Goal: Information Seeking & Learning: Check status

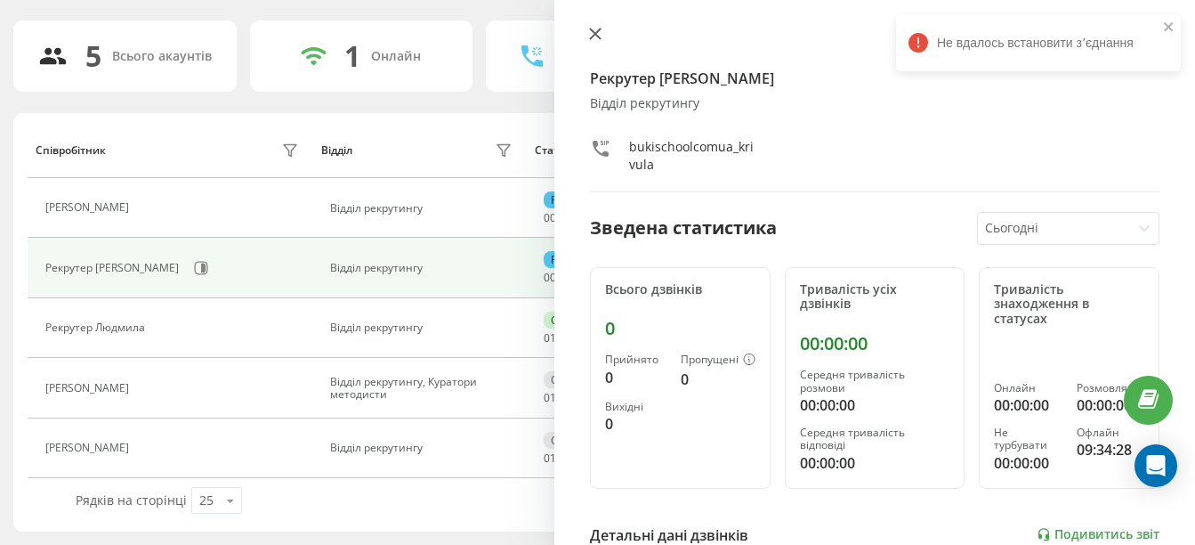
click at [593, 38] on icon at bounding box center [595, 34] width 12 height 12
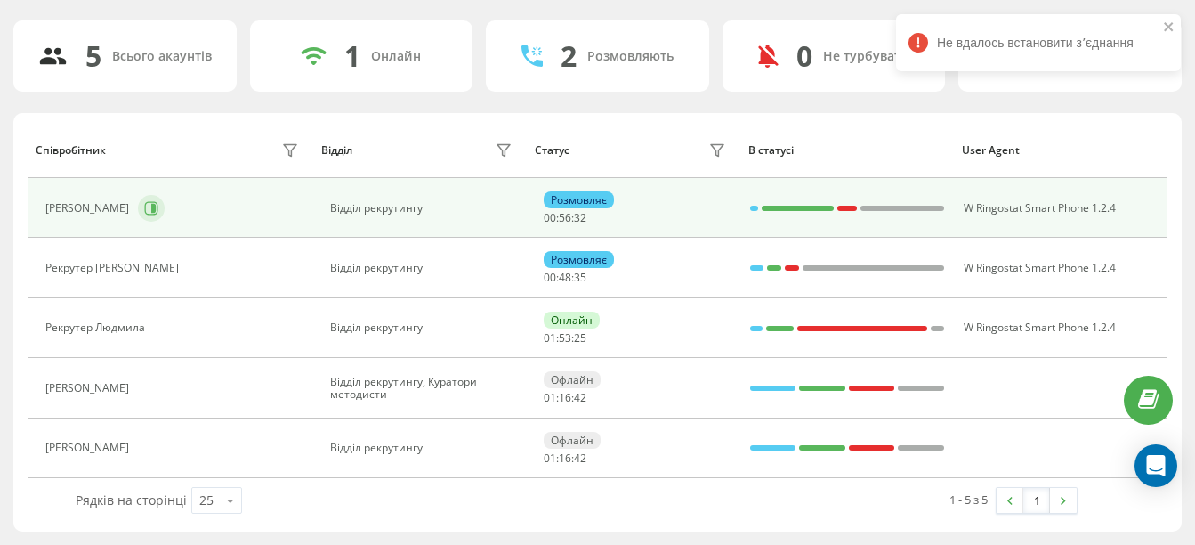
click at [157, 205] on icon at bounding box center [151, 208] width 14 height 14
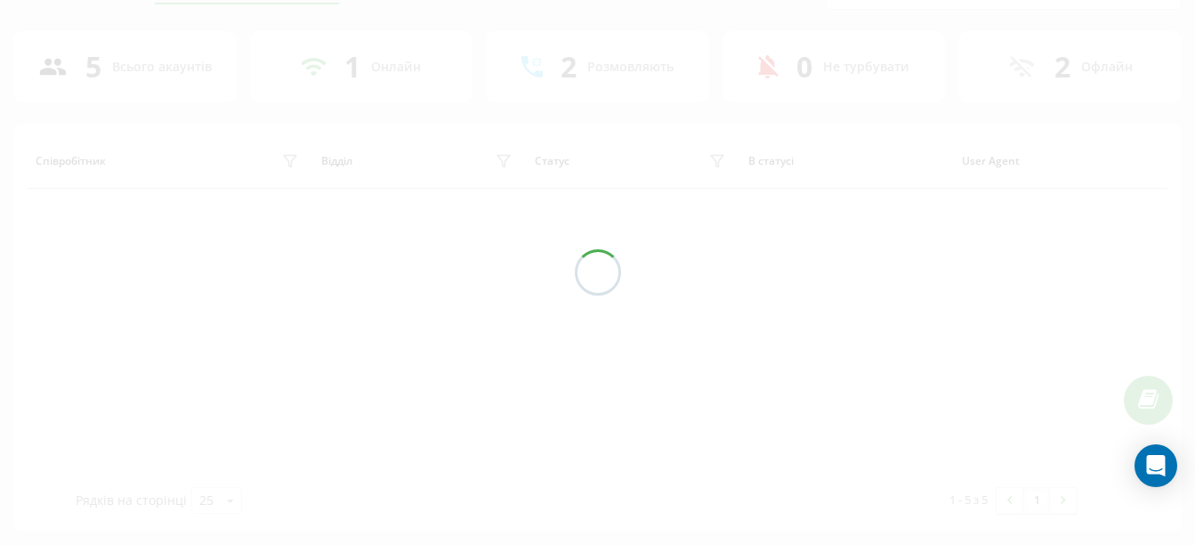
scroll to position [105, 0]
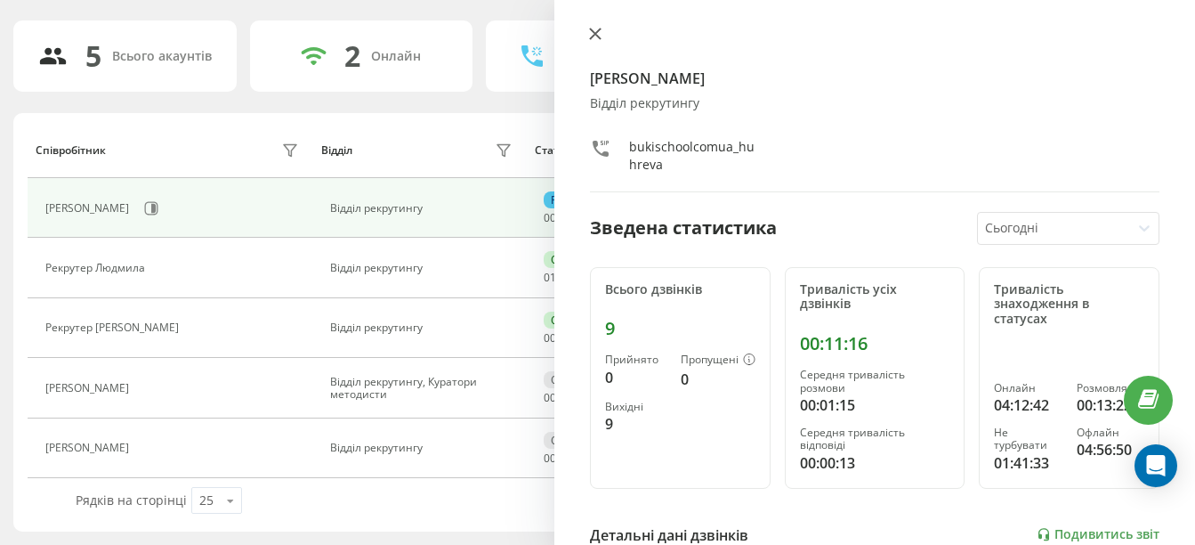
click at [592, 42] on button at bounding box center [595, 35] width 23 height 17
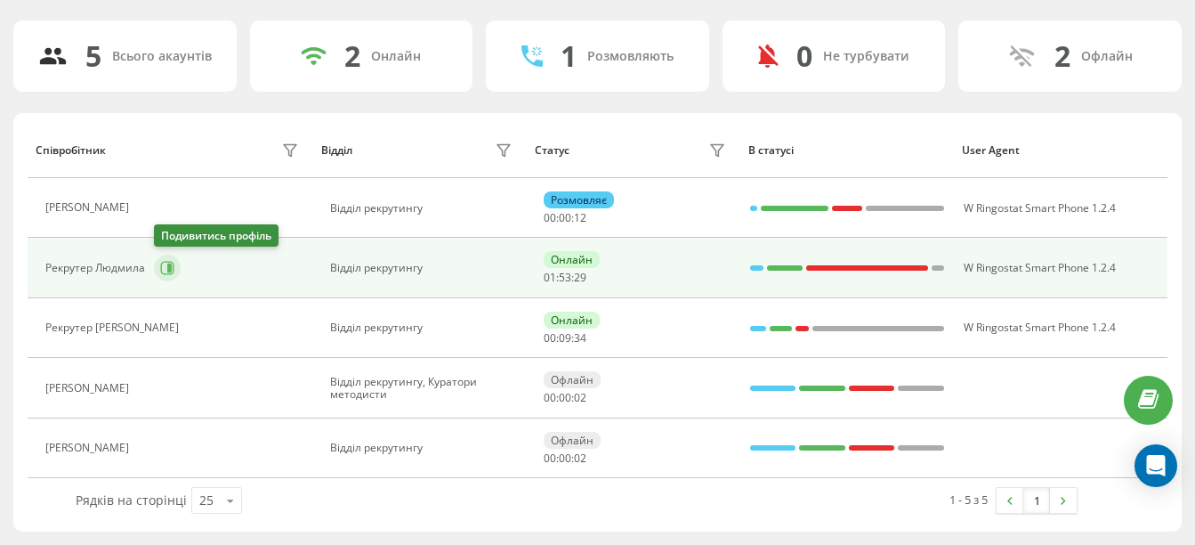
click at [164, 268] on icon at bounding box center [167, 268] width 14 height 14
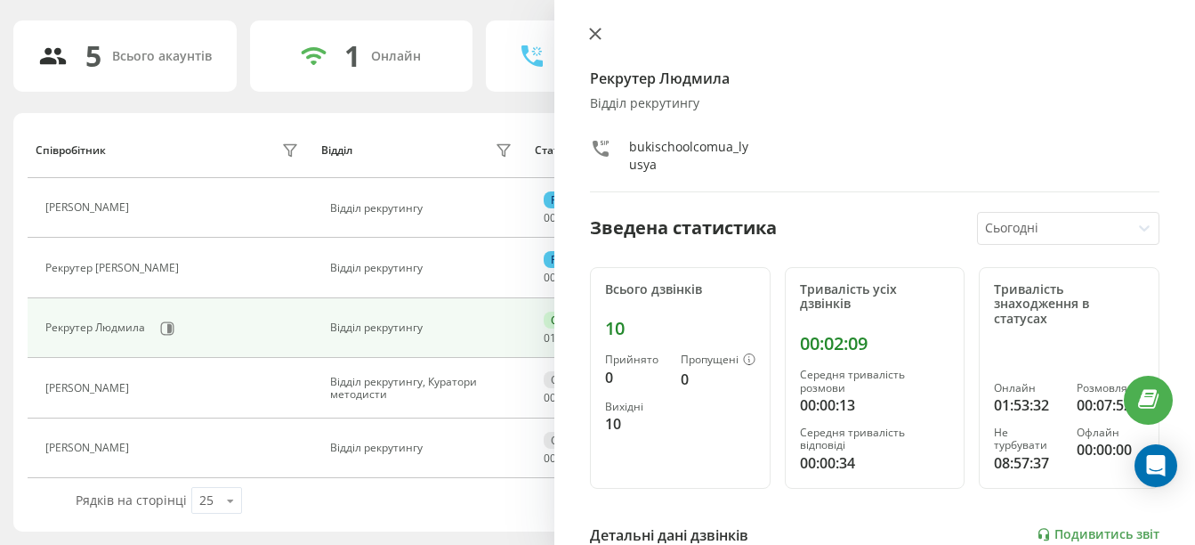
click at [601, 43] on button at bounding box center [595, 35] width 23 height 17
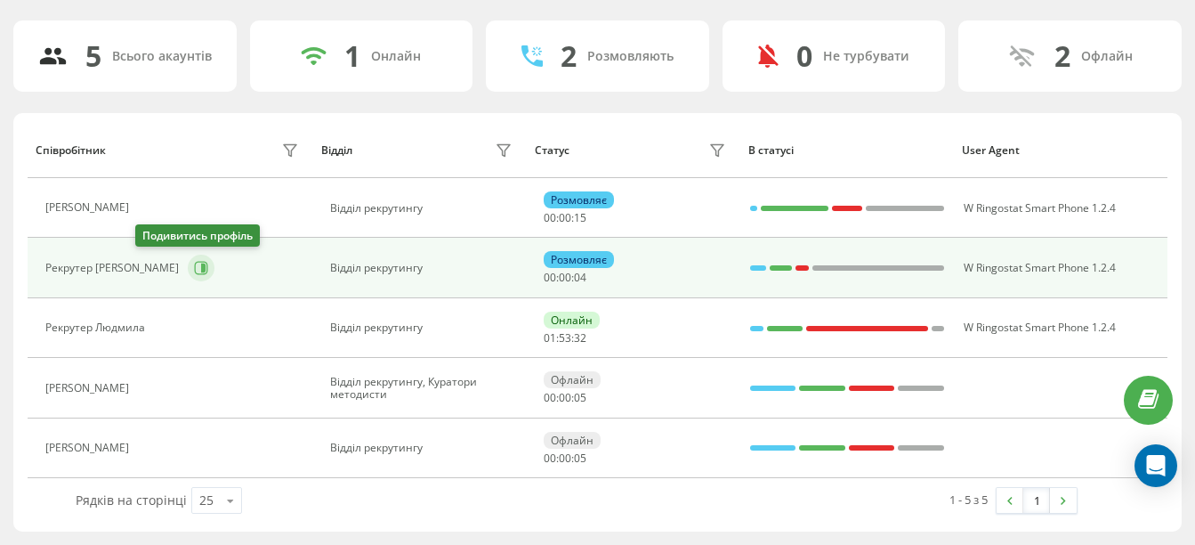
click at [201, 263] on icon at bounding box center [203, 267] width 4 height 9
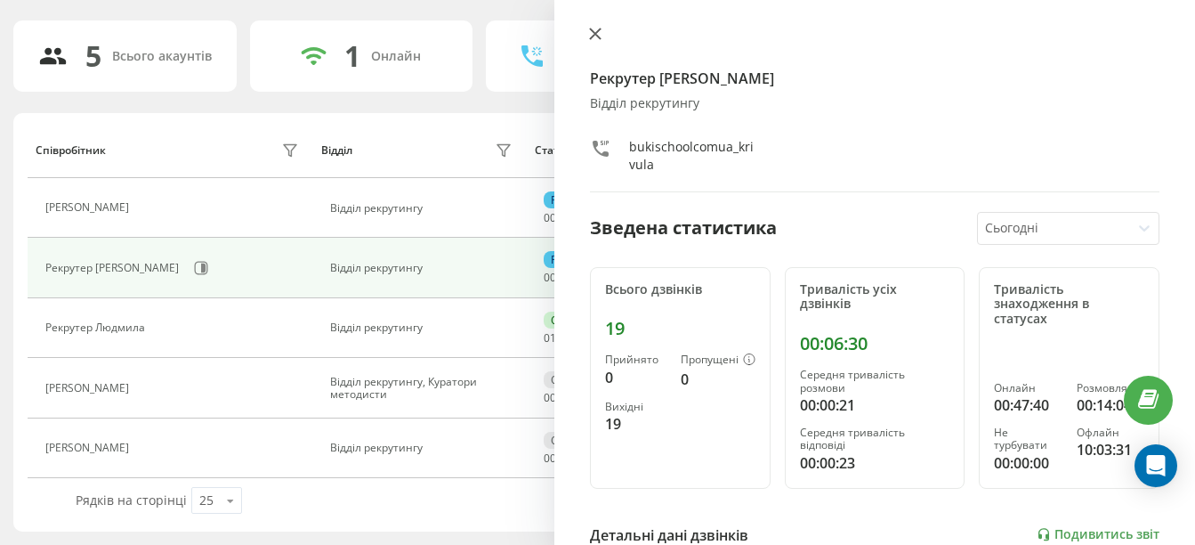
click at [600, 36] on icon at bounding box center [595, 34] width 12 height 12
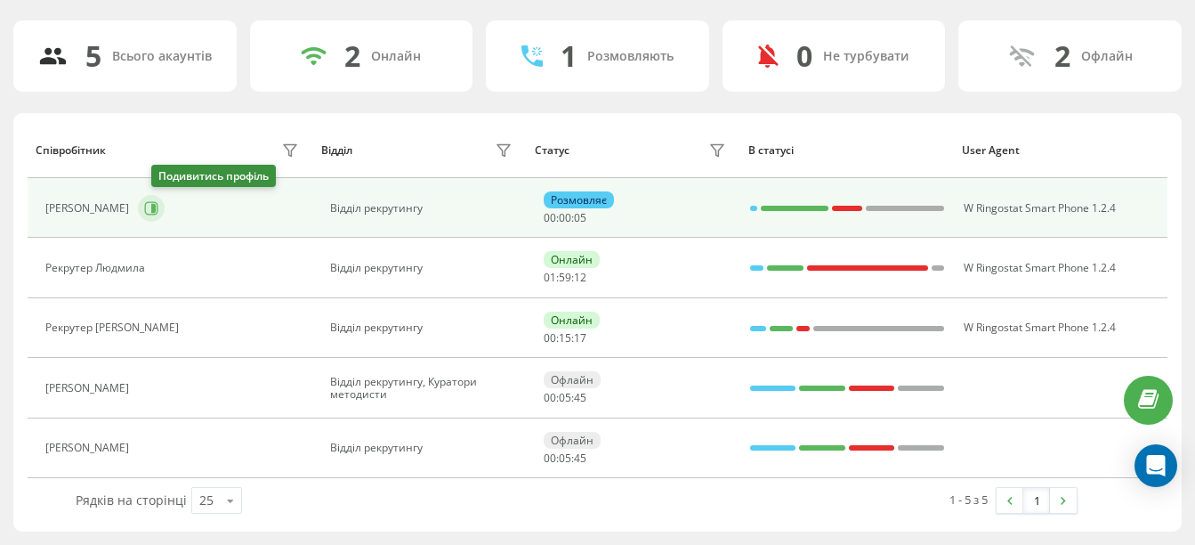
click at [156, 206] on icon at bounding box center [153, 208] width 4 height 9
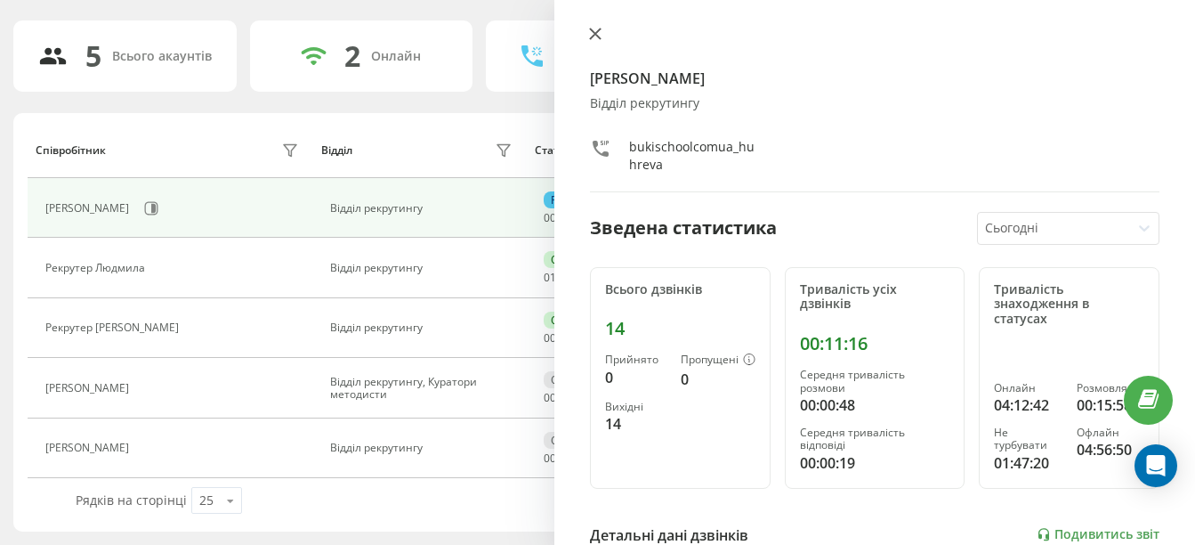
click at [596, 31] on icon at bounding box center [595, 34] width 12 height 12
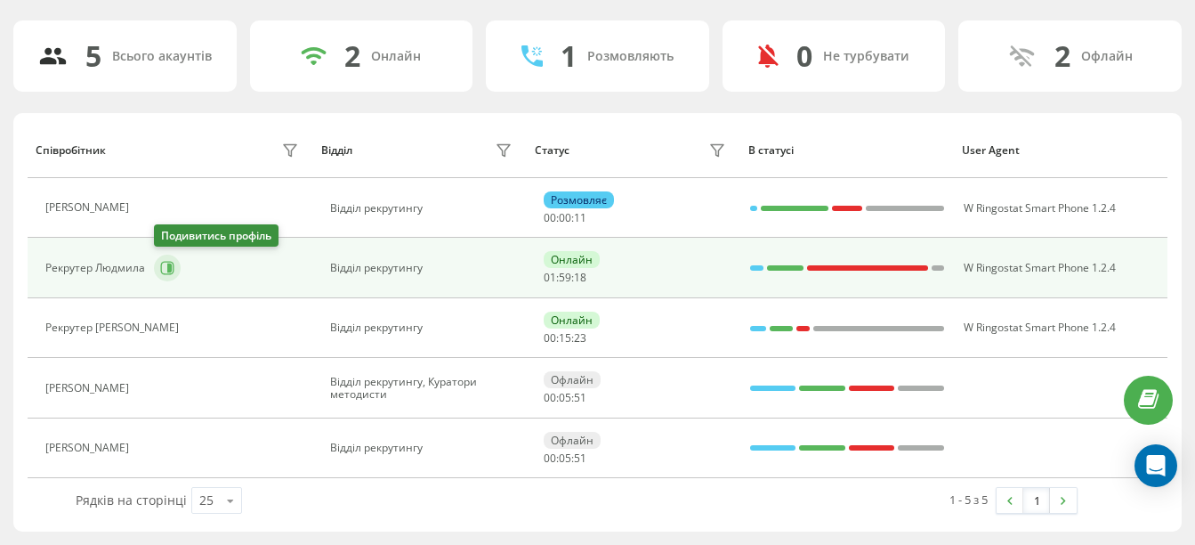
click at [162, 274] on icon at bounding box center [167, 268] width 14 height 14
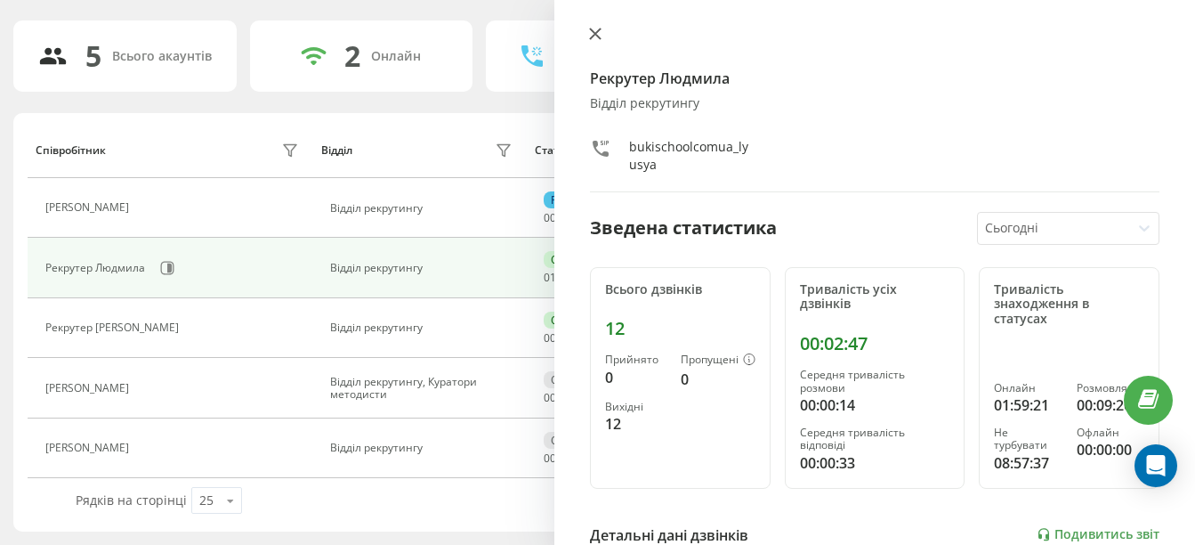
click at [596, 34] on icon at bounding box center [595, 33] width 11 height 11
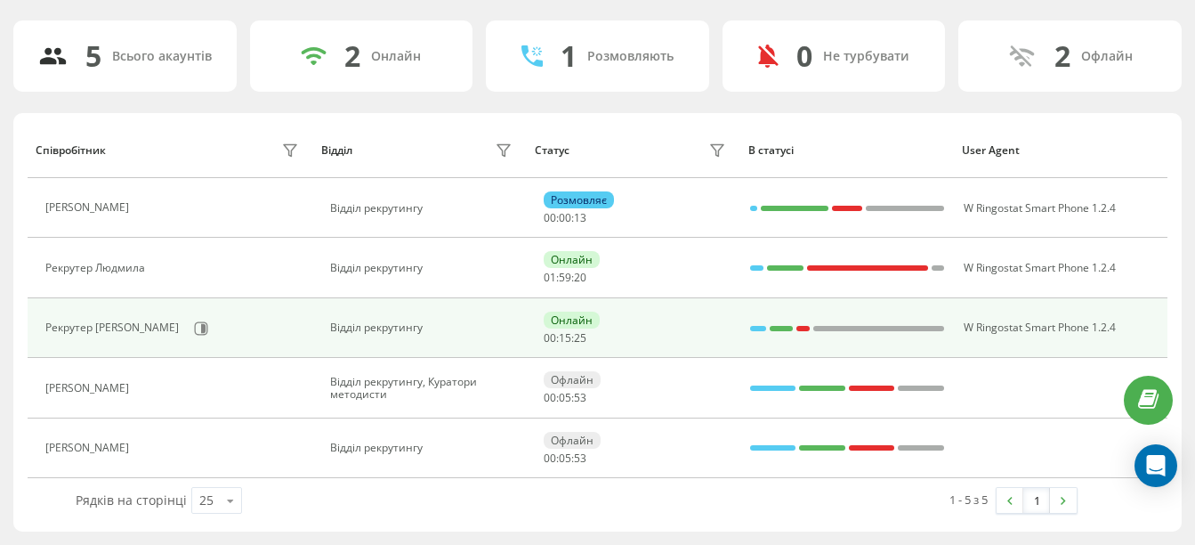
click at [166, 311] on td "Рекрутер [PERSON_NAME]" at bounding box center [170, 328] width 285 height 60
click at [194, 322] on icon at bounding box center [201, 328] width 14 height 14
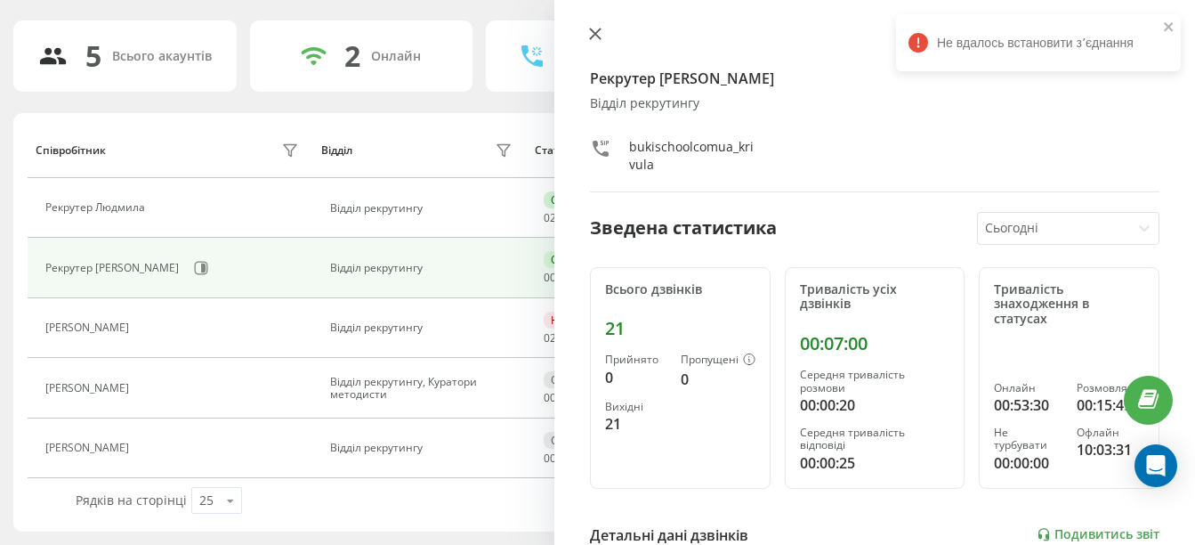
click at [604, 36] on button at bounding box center [595, 35] width 23 height 17
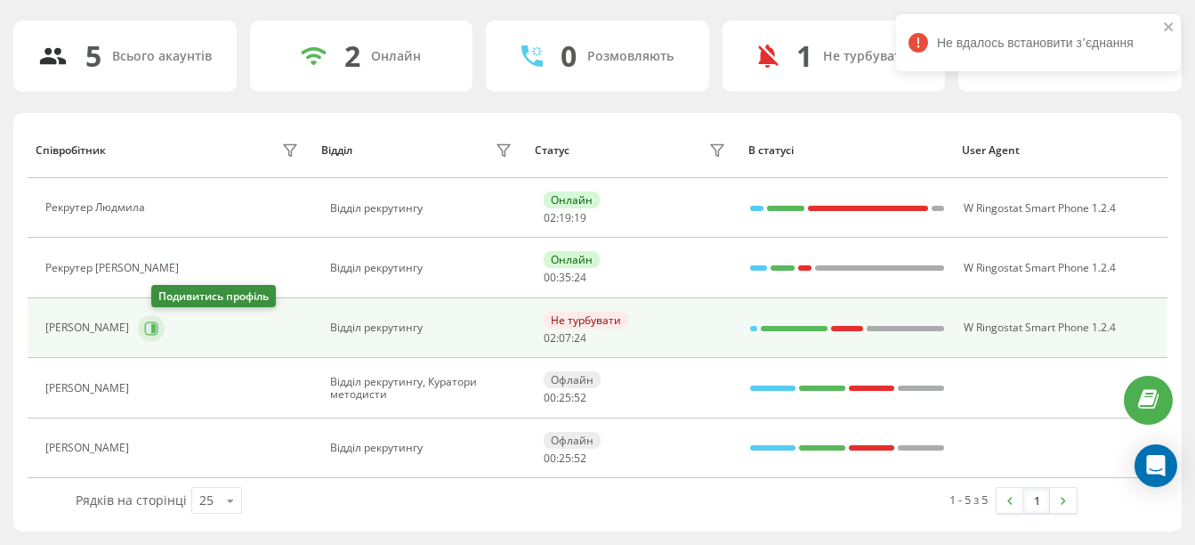
click at [155, 336] on button at bounding box center [151, 328] width 27 height 27
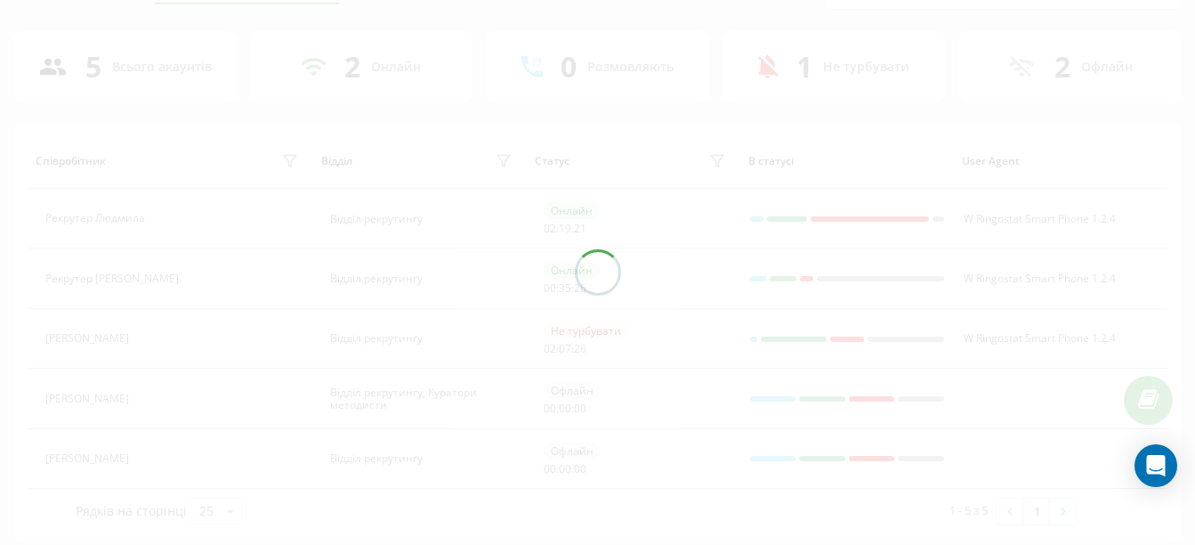
scroll to position [105, 0]
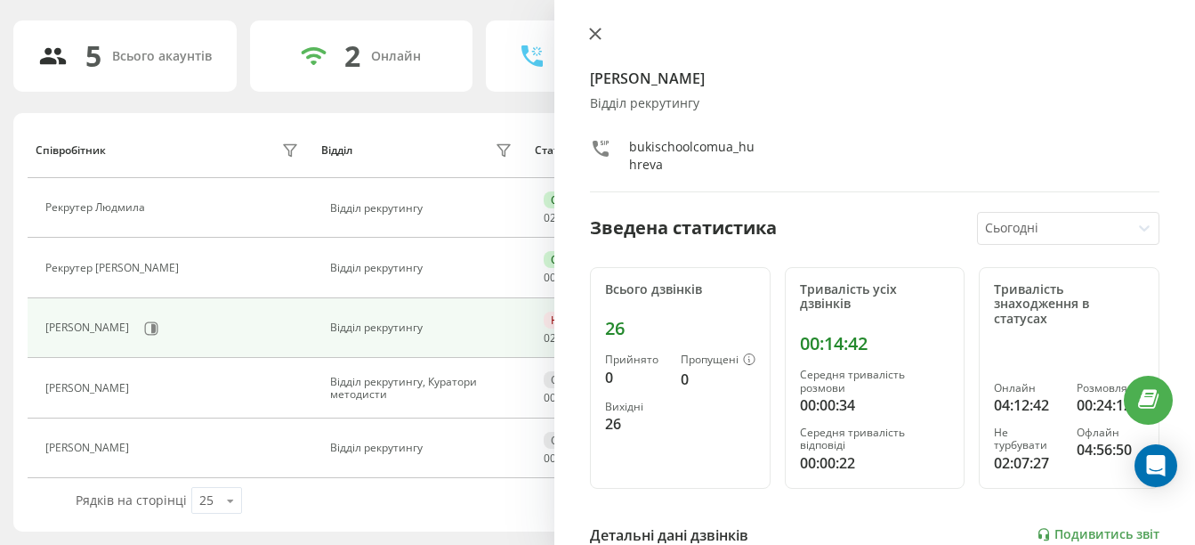
click at [600, 34] on icon at bounding box center [595, 34] width 12 height 12
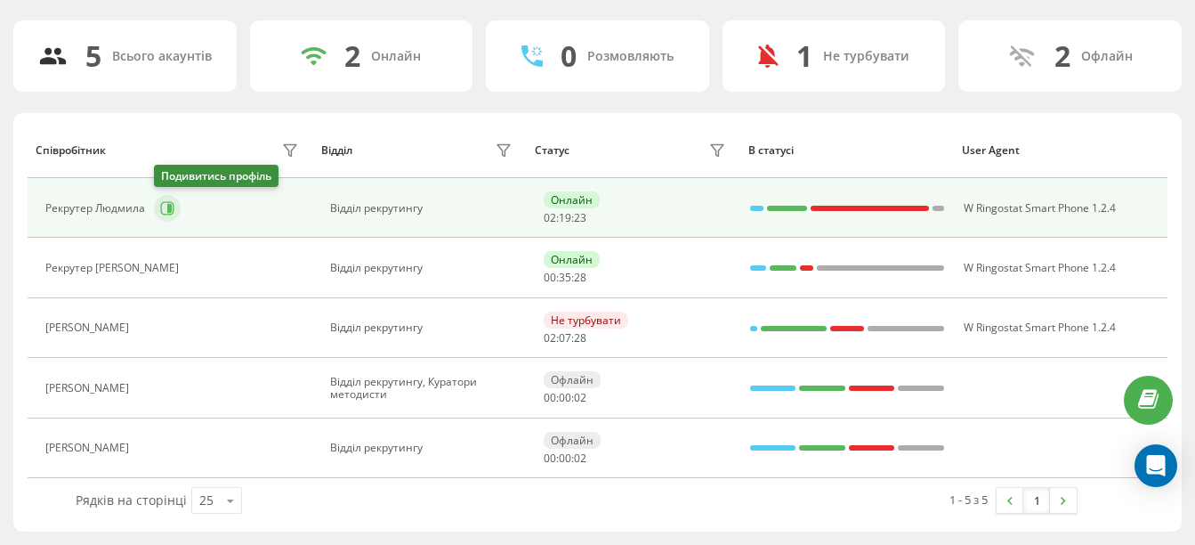
click at [165, 206] on icon at bounding box center [167, 208] width 14 height 14
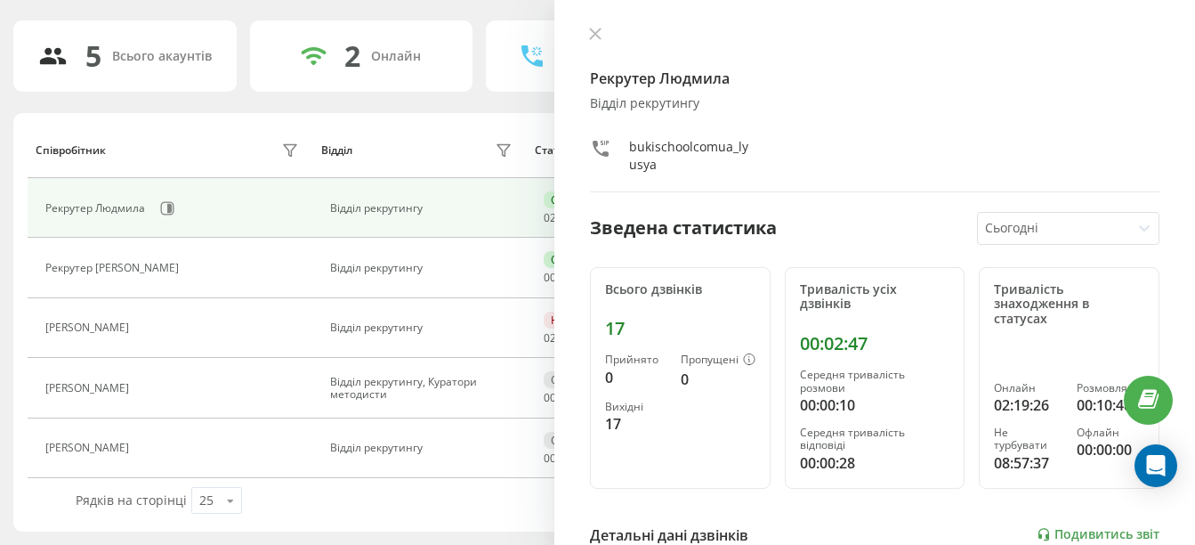
click at [603, 45] on div "Рекрутер [PERSON_NAME] рекрутингу bukischoolcomua_lyusya" at bounding box center [875, 110] width 570 height 166
click at [594, 33] on icon at bounding box center [595, 33] width 11 height 11
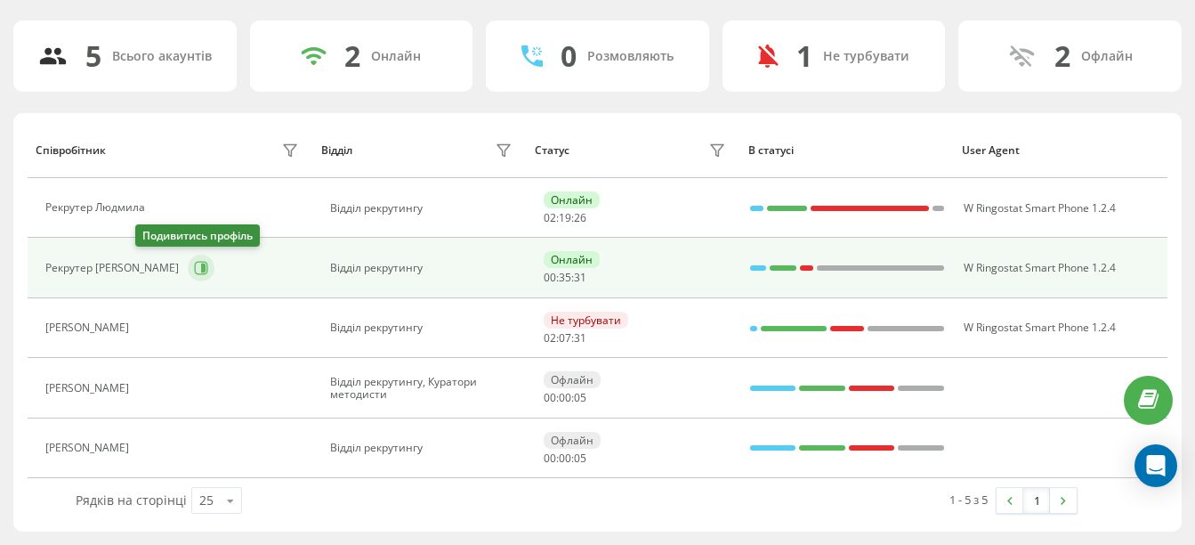
click at [188, 276] on button at bounding box center [201, 268] width 27 height 27
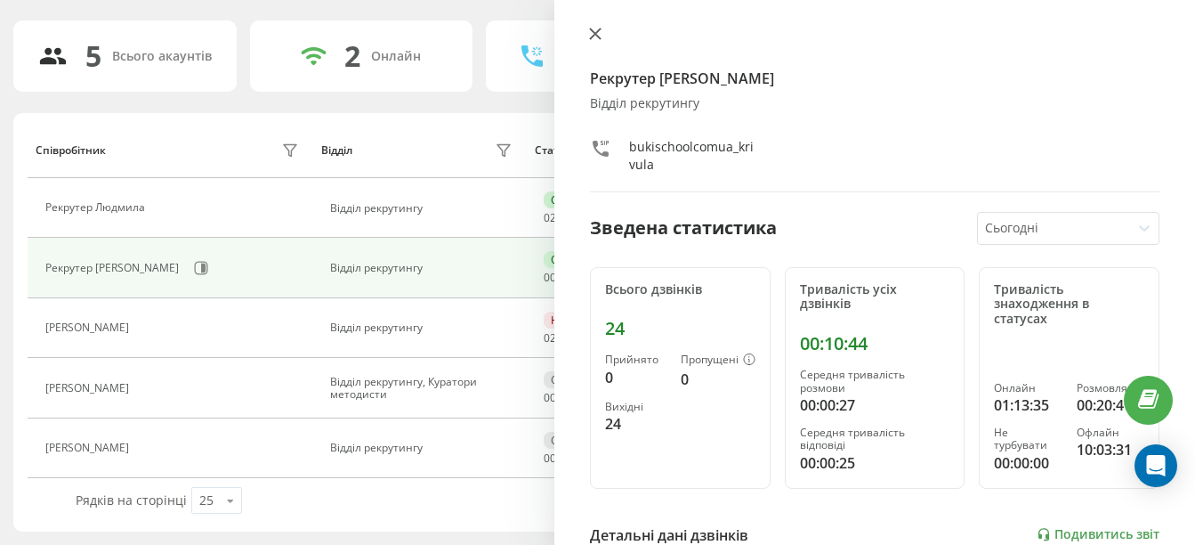
click at [603, 31] on button at bounding box center [595, 35] width 23 height 17
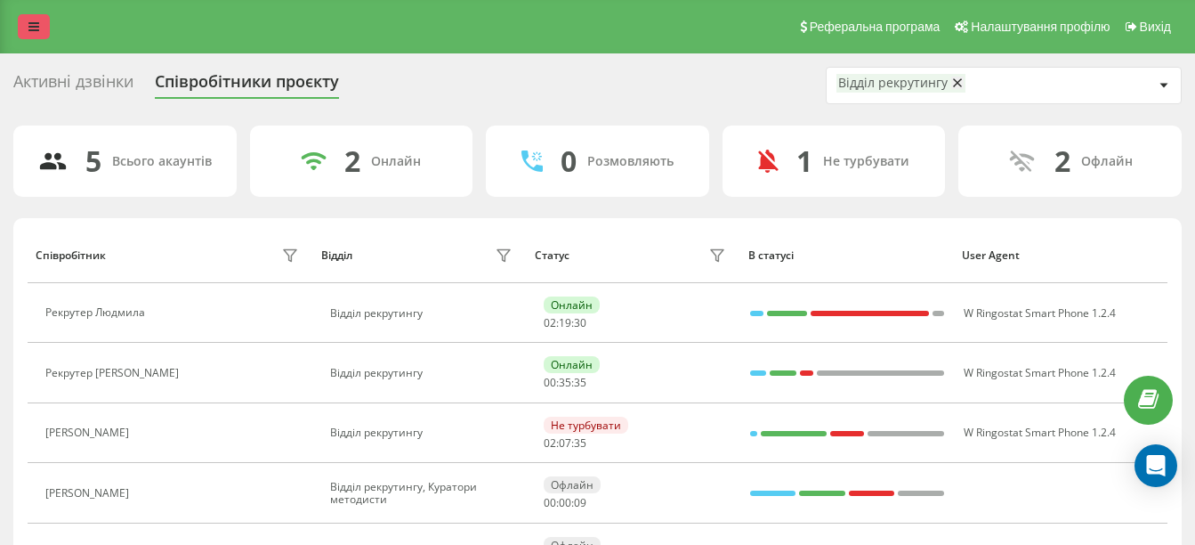
click at [43, 20] on link at bounding box center [34, 26] width 32 height 25
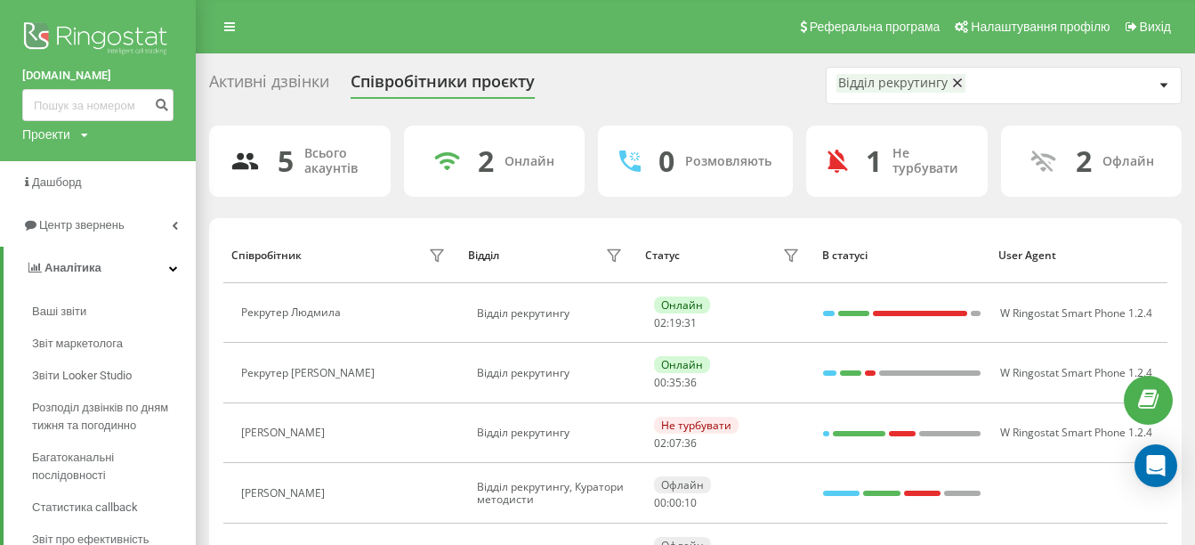
click at [46, 84] on link "[DOMAIN_NAME]" at bounding box center [97, 76] width 151 height 18
click at [89, 108] on input at bounding box center [97, 105] width 151 height 32
paste input "380935713992"
type input "380935713992"
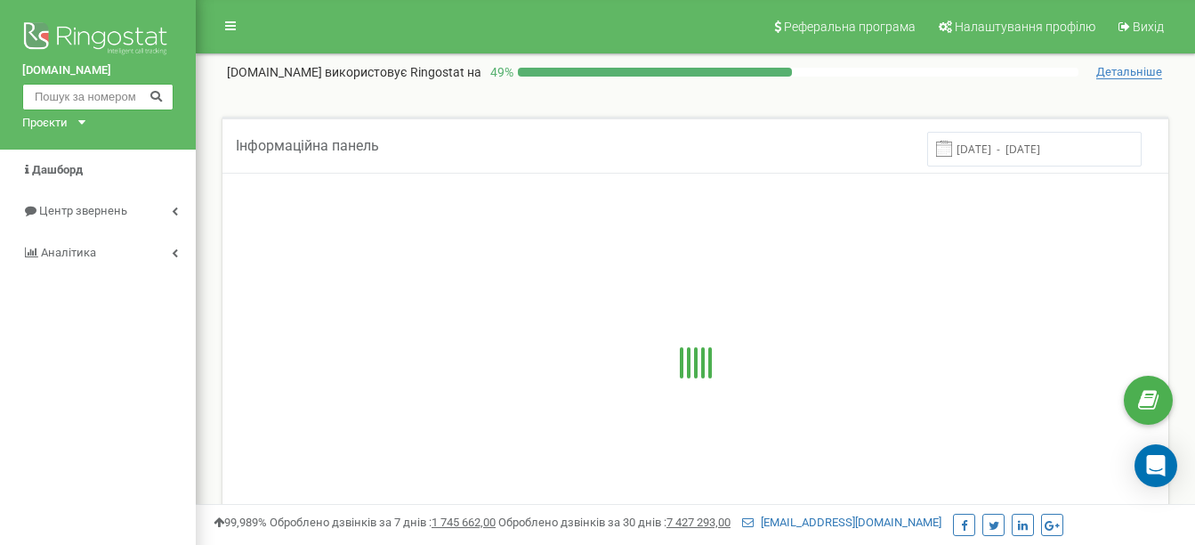
click at [66, 85] on input "text" at bounding box center [97, 97] width 151 height 27
paste input "380935713992"
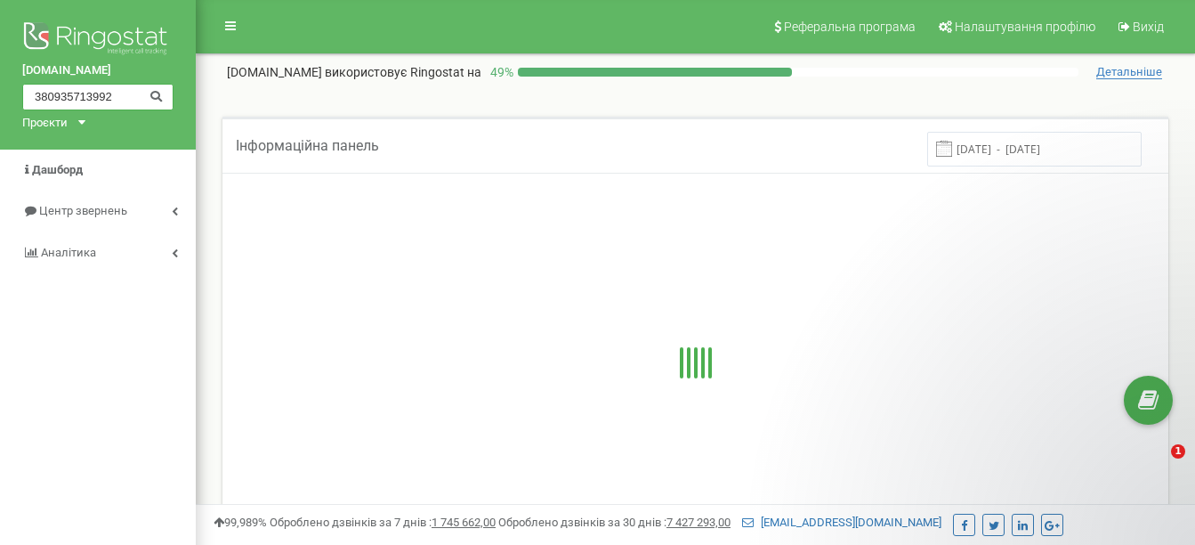
type input "380935713992"
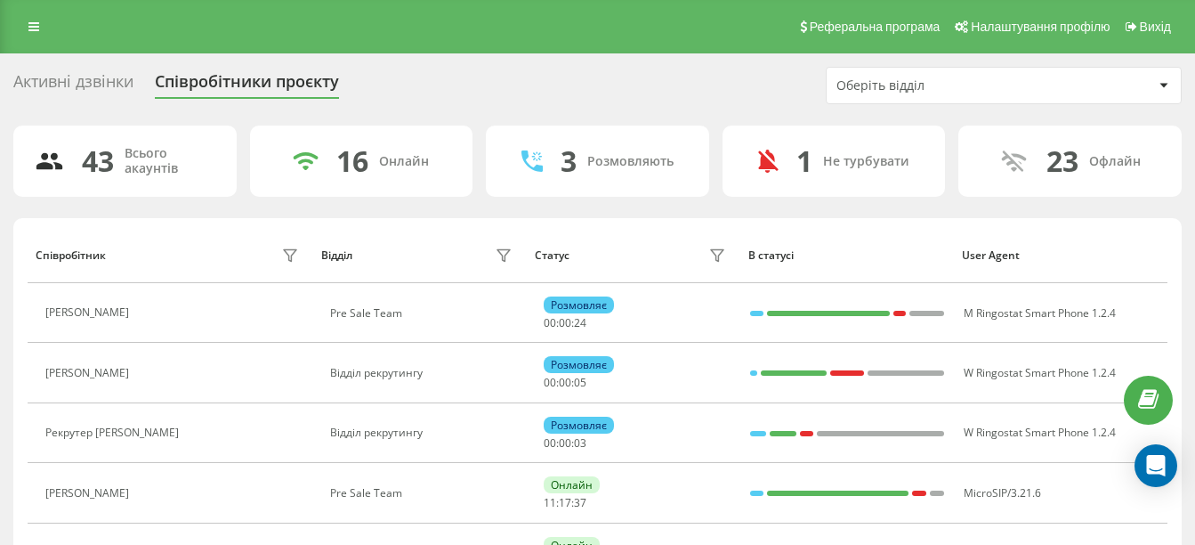
click at [946, 103] on div "Оберіть відділ" at bounding box center [1004, 85] width 356 height 37
click at [899, 91] on div "Оберіть відділ" at bounding box center [943, 85] width 213 height 15
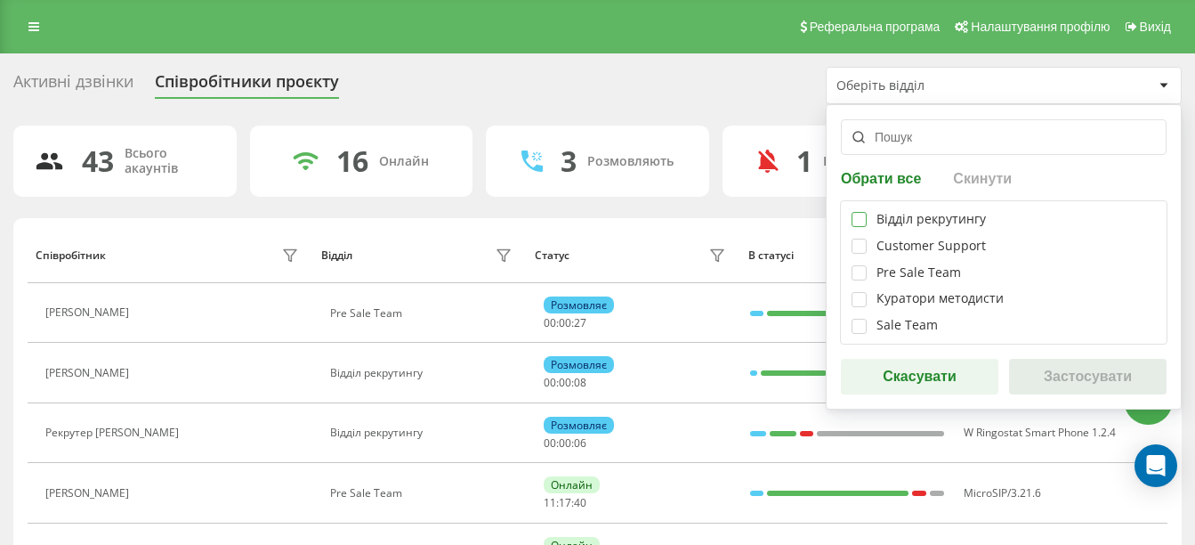
click at [859, 212] on label at bounding box center [859, 212] width 15 height 0
checkbox input "true"
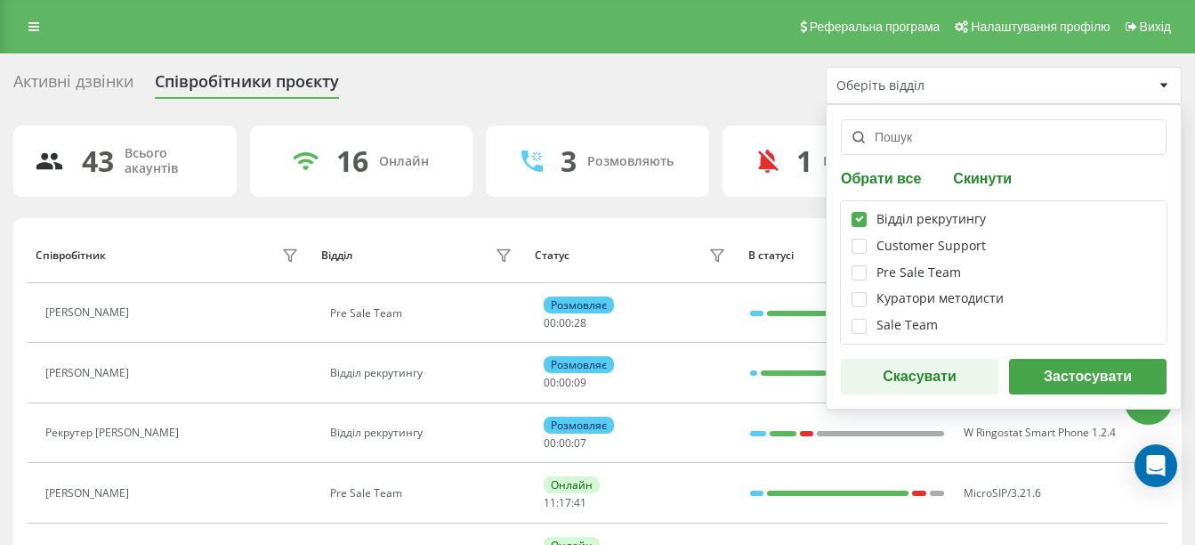
click at [1044, 371] on button "Застосувати" at bounding box center [1088, 377] width 158 height 36
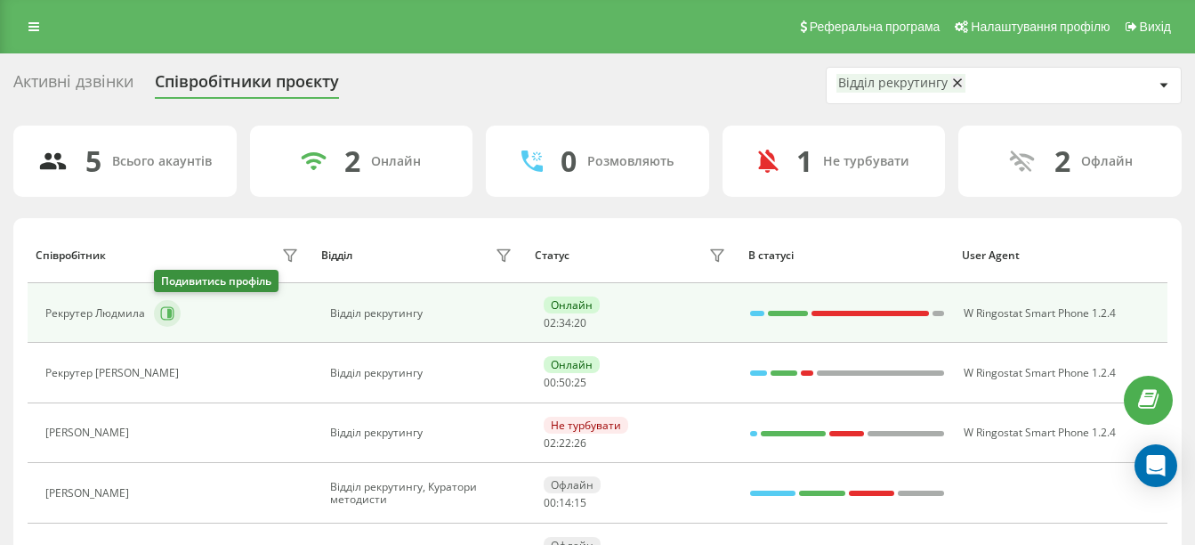
click at [163, 316] on icon at bounding box center [167, 313] width 14 height 14
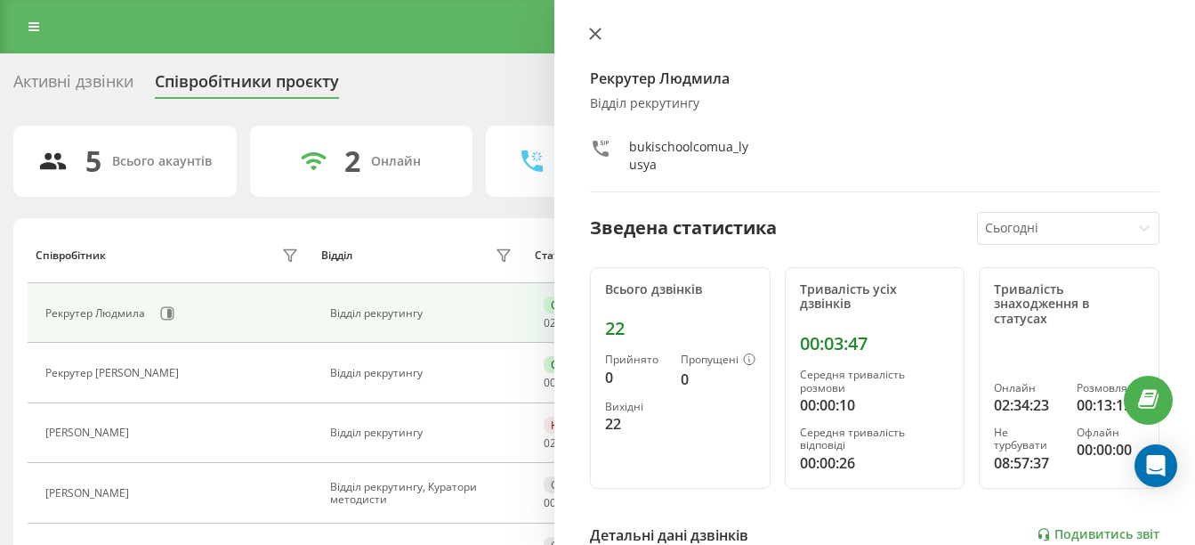
click at [599, 34] on icon at bounding box center [595, 34] width 12 height 12
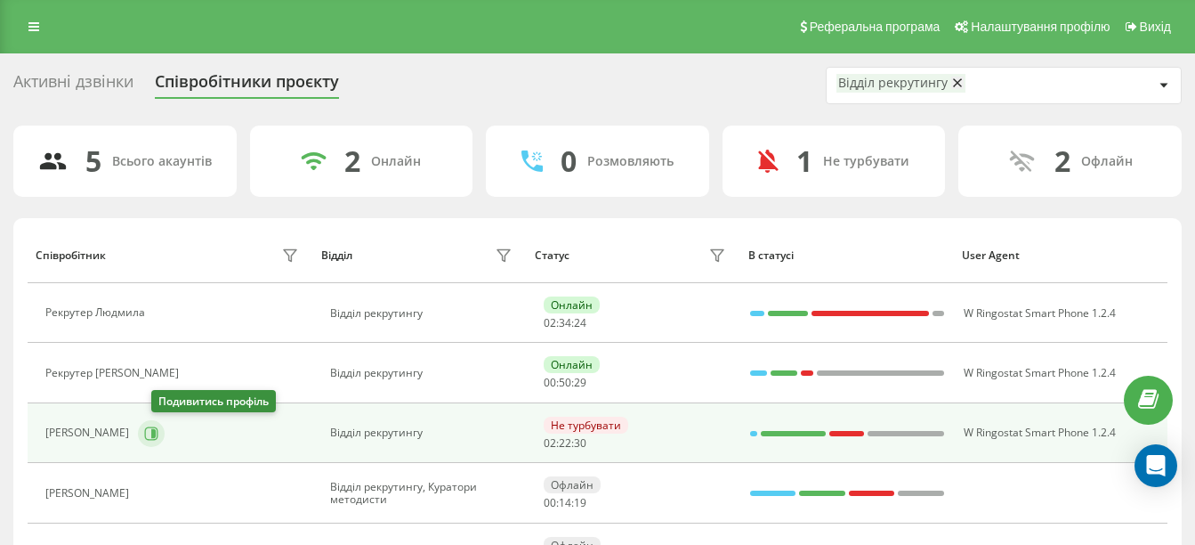
click at [157, 428] on icon at bounding box center [151, 433] width 14 height 14
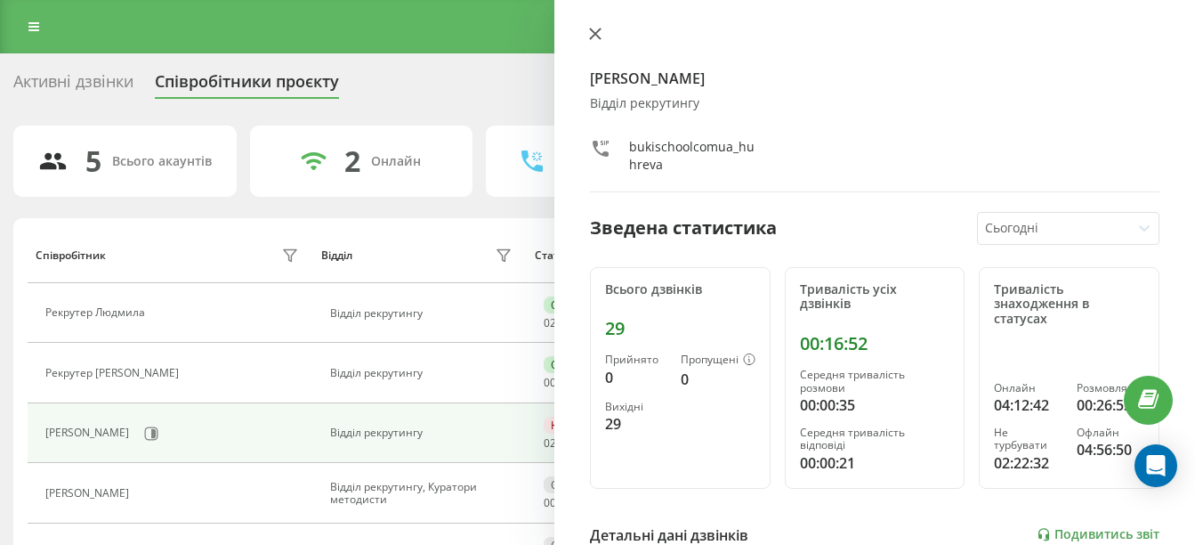
click at [592, 32] on icon at bounding box center [595, 34] width 12 height 12
